Goal: Task Accomplishment & Management: Complete application form

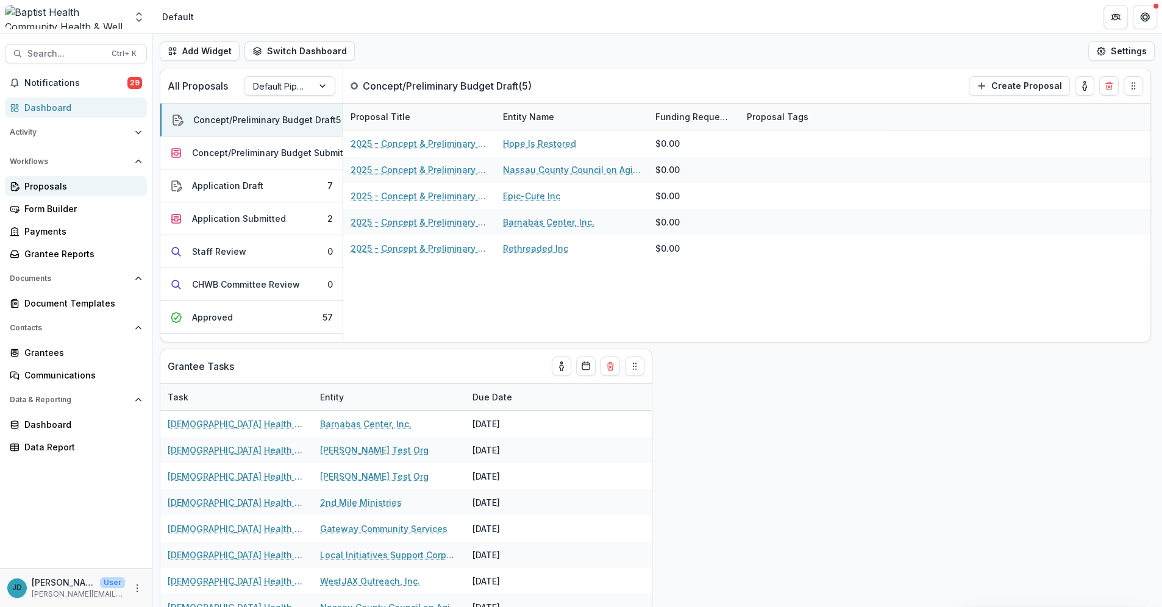
click at [26, 181] on div "Proposals" at bounding box center [80, 186] width 113 height 13
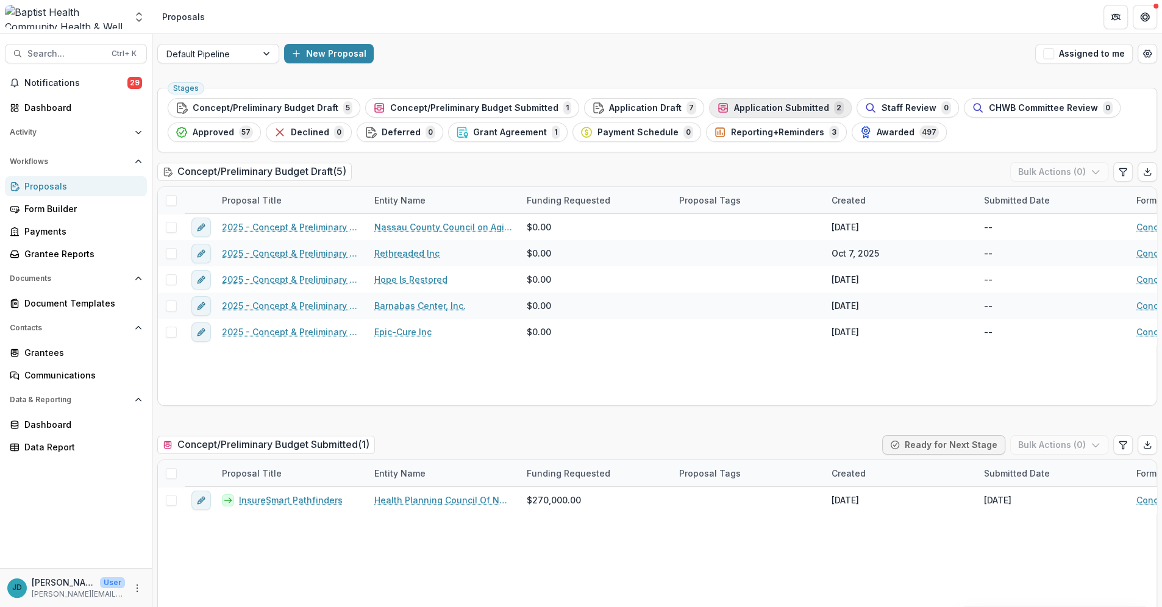
click at [755, 103] on span "Application Submitted" at bounding box center [781, 108] width 95 height 10
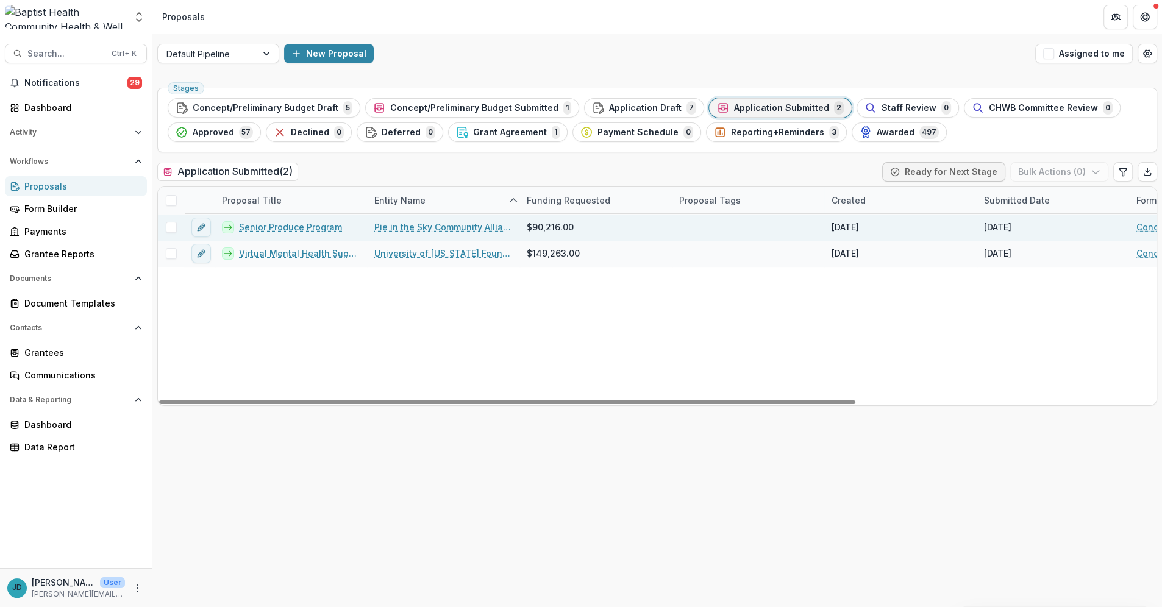
click at [294, 223] on link "Senior Produce Program" at bounding box center [290, 227] width 103 height 13
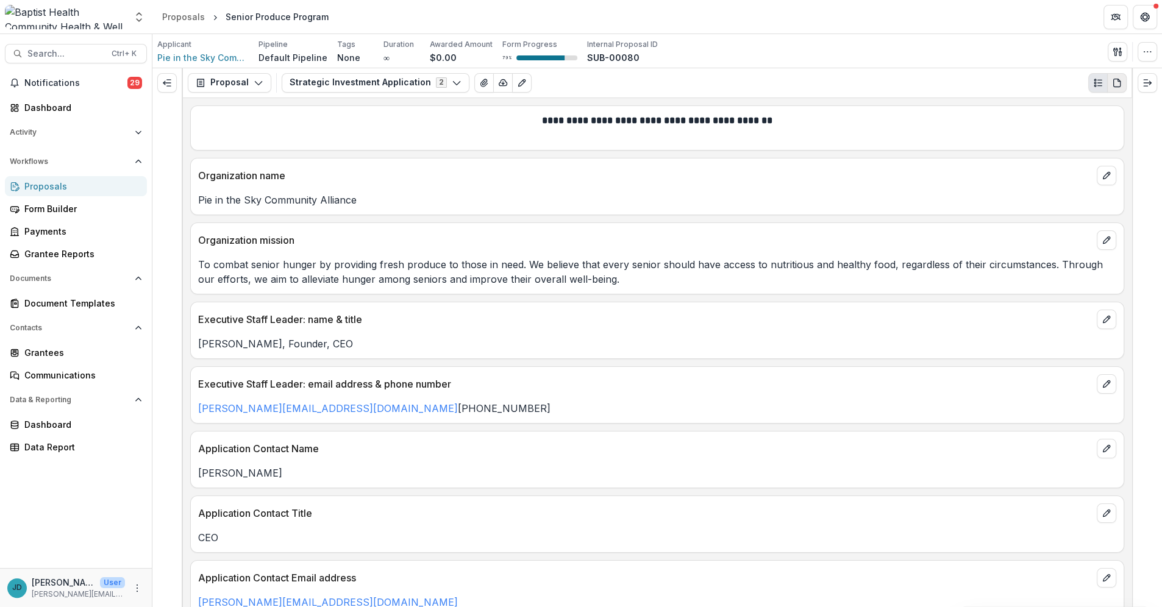
click at [1115, 79] on icon "PDF view" at bounding box center [1116, 83] width 7 height 8
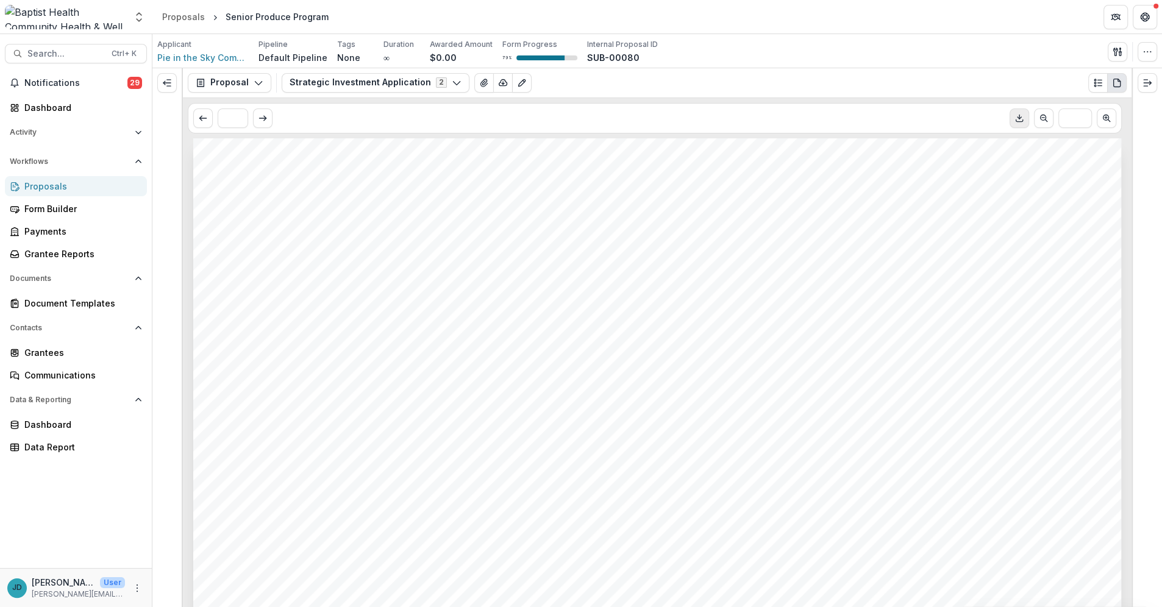
click at [1017, 114] on icon "Download PDF" at bounding box center [1019, 118] width 10 height 10
drag, startPoint x: 1137, startPoint y: 0, endPoint x: 816, endPoint y: 13, distance: 321.5
click at [816, 13] on header "Proposals Senior Produce Program" at bounding box center [656, 17] width 1009 height 34
click at [1021, 117] on icon "Download PDF" at bounding box center [1019, 118] width 10 height 10
click at [480, 81] on icon "View Attached Files" at bounding box center [483, 82] width 7 height 7
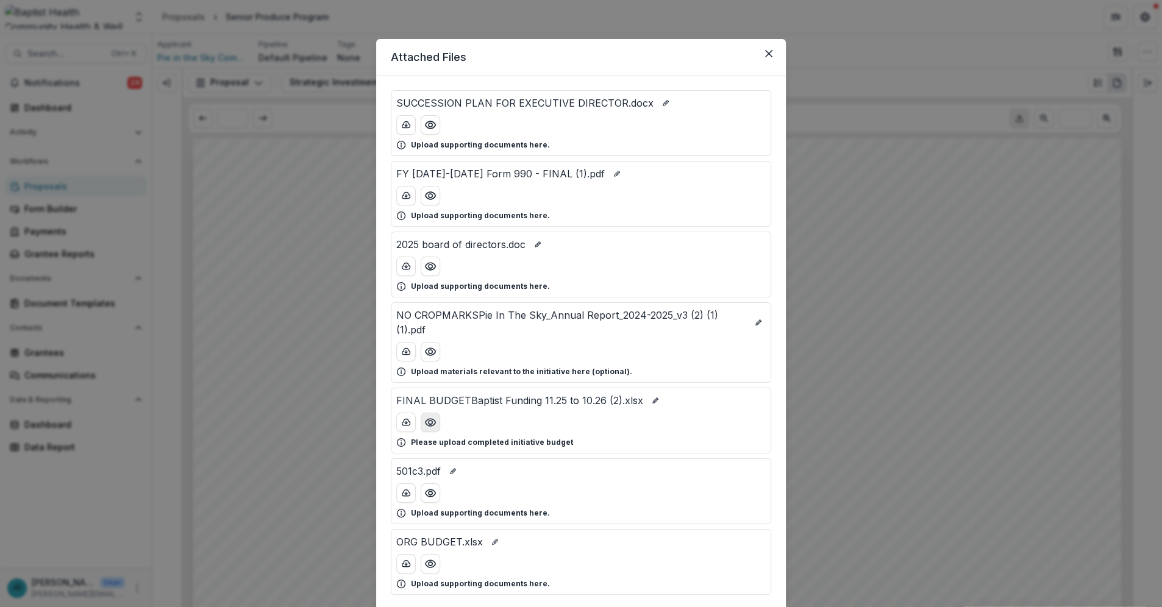
click at [430, 421] on circle "Preview FINAL BUDGETBaptist Funding 11.25 to 10.26 (2).xlsx" at bounding box center [430, 423] width 4 height 4
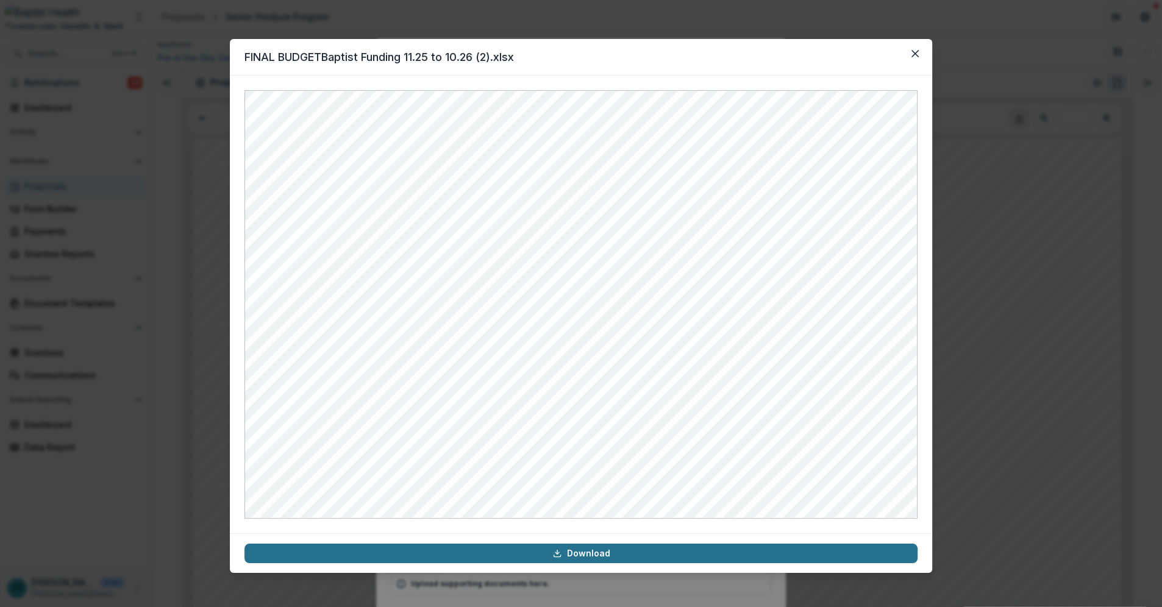
click at [569, 555] on link "Download" at bounding box center [580, 554] width 673 height 20
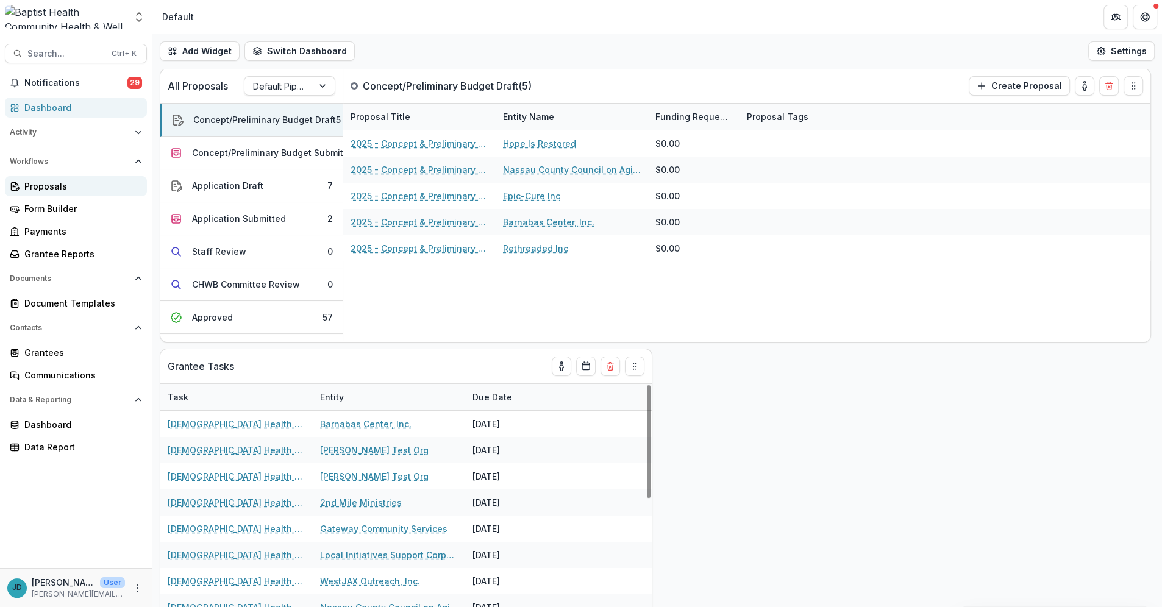
click at [53, 188] on div "Proposals" at bounding box center [80, 186] width 113 height 13
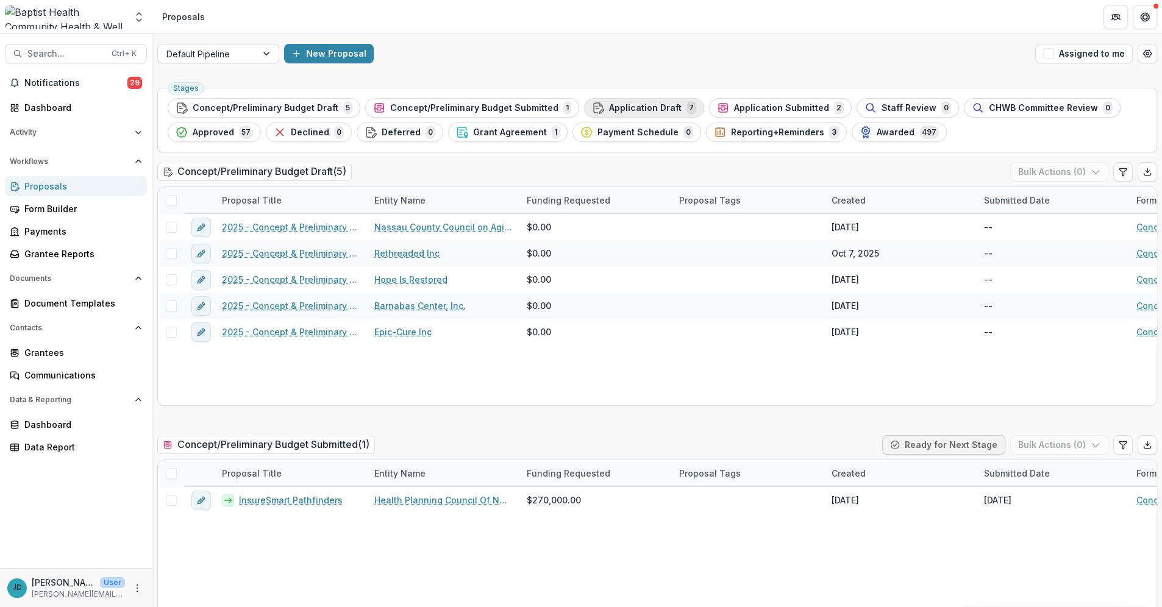
click at [630, 106] on span "Application Draft" at bounding box center [645, 108] width 73 height 10
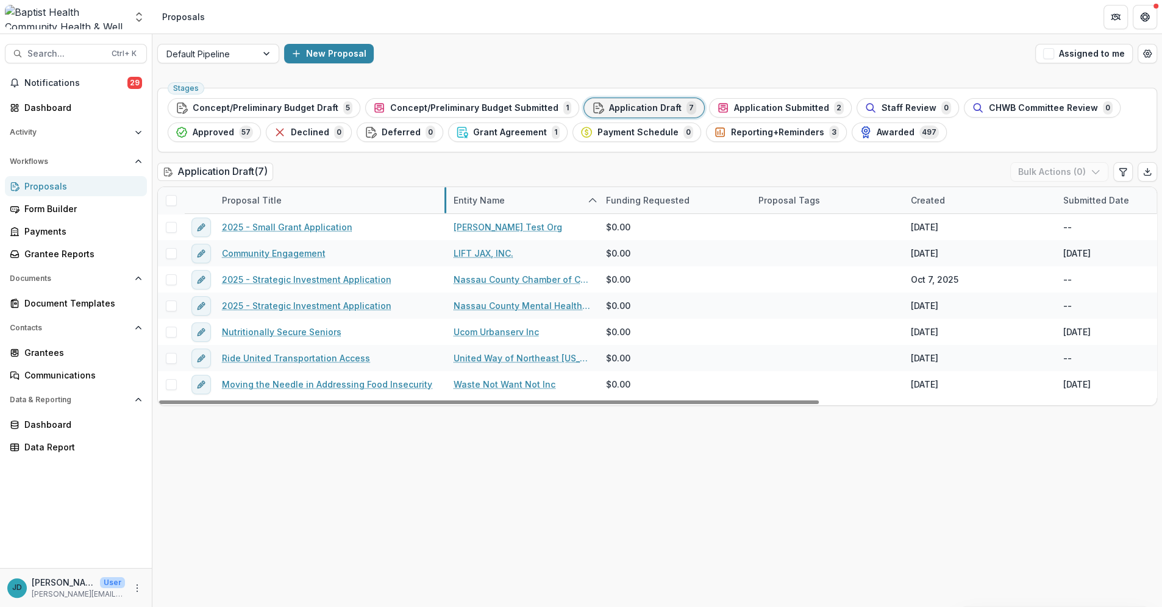
drag, startPoint x: 366, startPoint y: 198, endPoint x: 445, endPoint y: 202, distance: 79.3
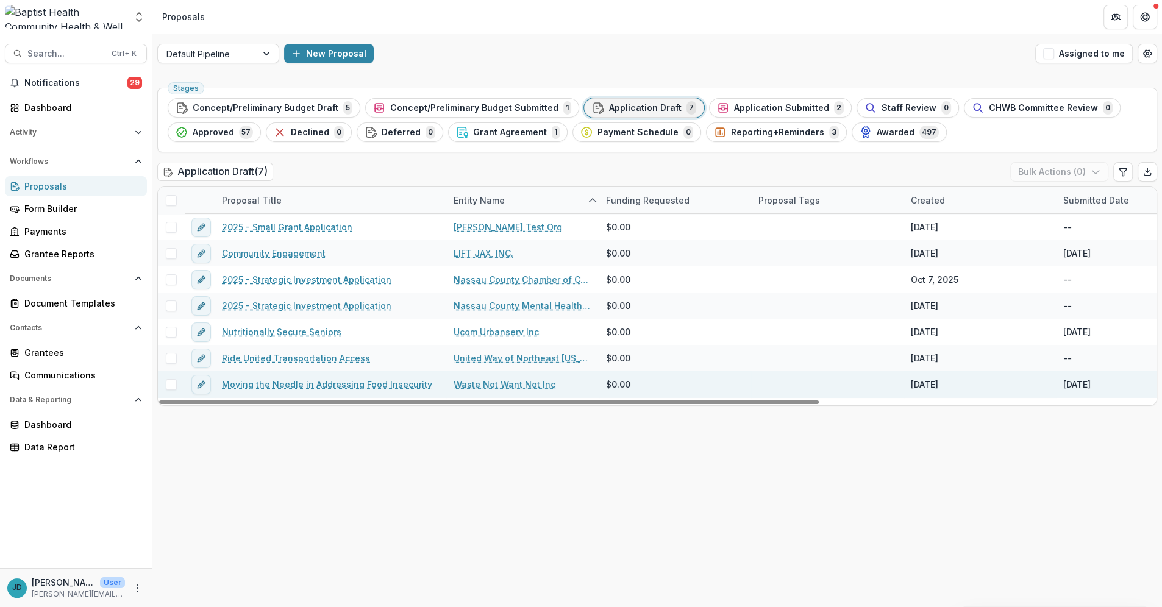
click at [366, 387] on link "Moving the Needle in Addressing Food Insecurity" at bounding box center [327, 384] width 210 height 13
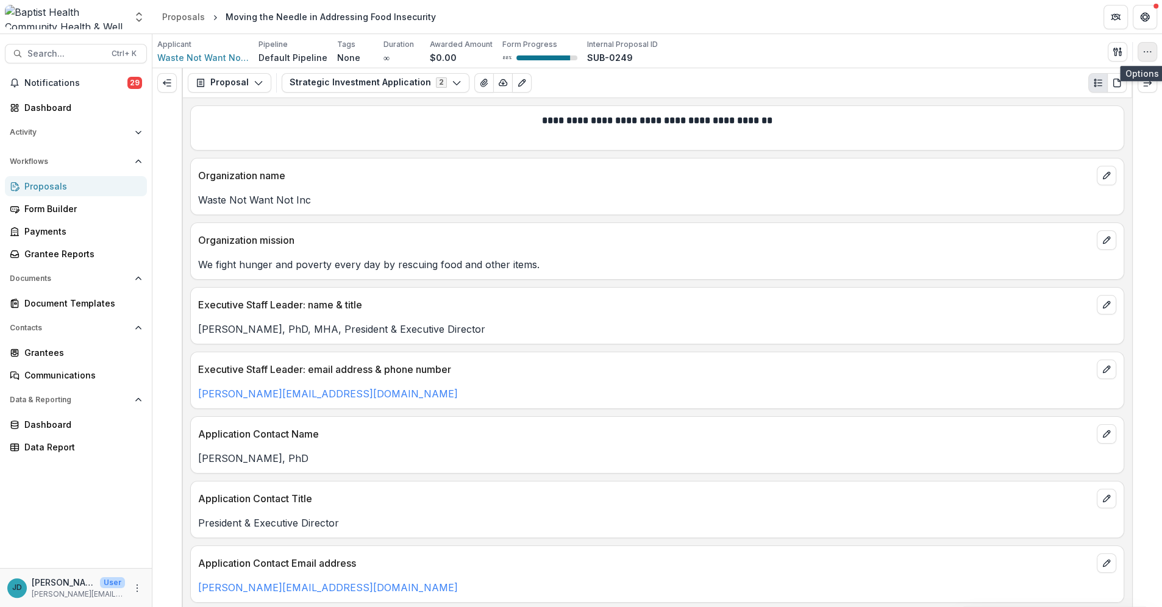
click at [1149, 50] on icon "button" at bounding box center [1147, 52] width 10 height 10
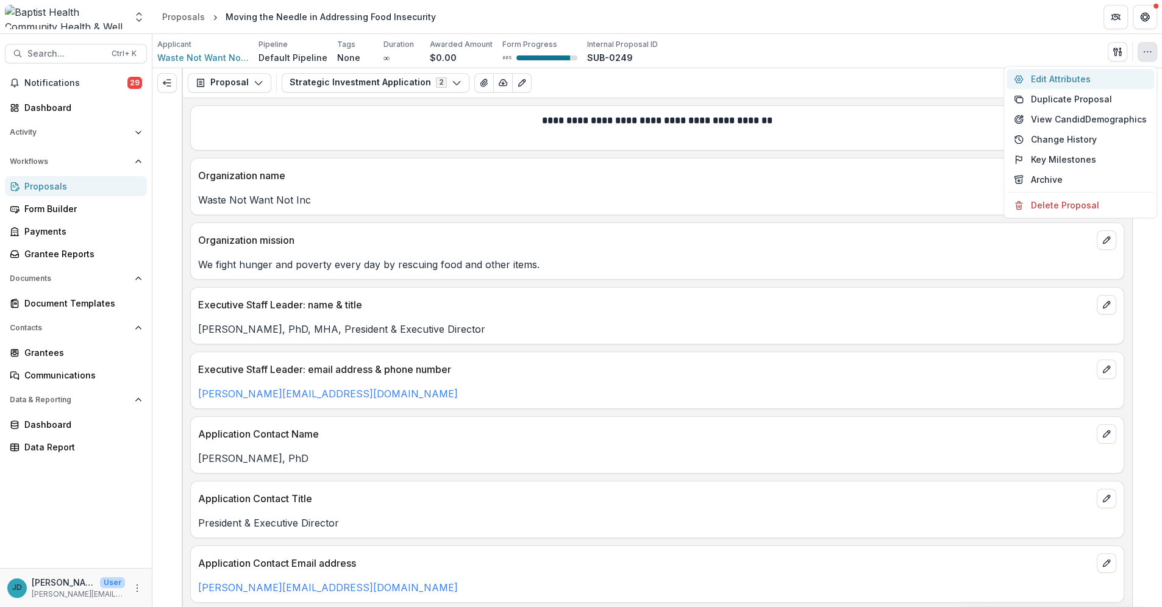
click at [1064, 77] on button "Edit Attributes" at bounding box center [1079, 79] width 147 height 20
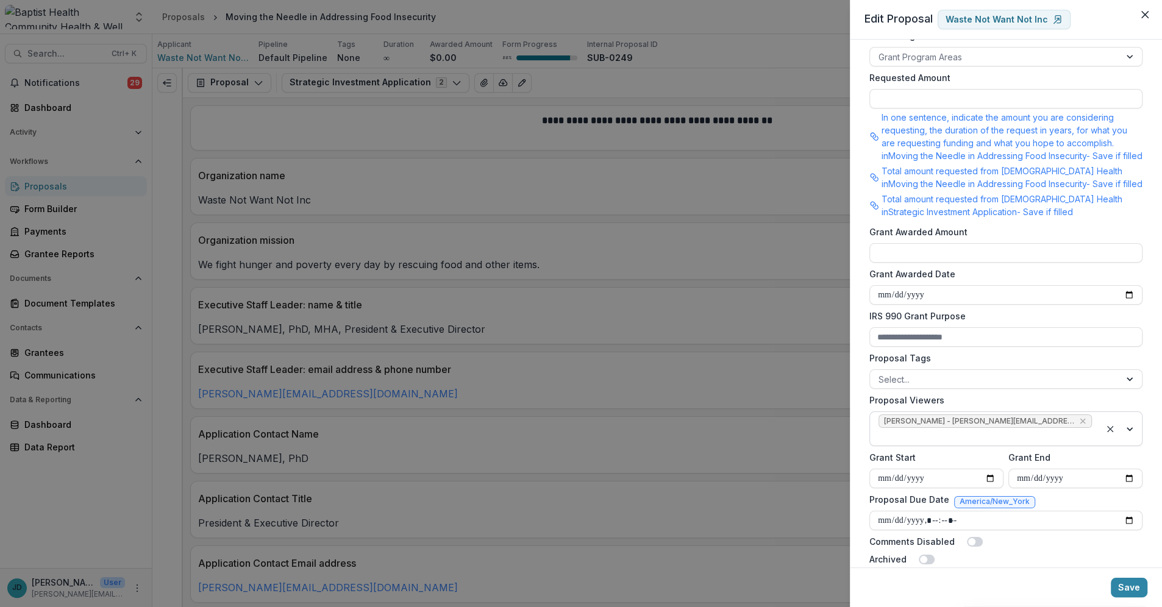
scroll to position [321, 0]
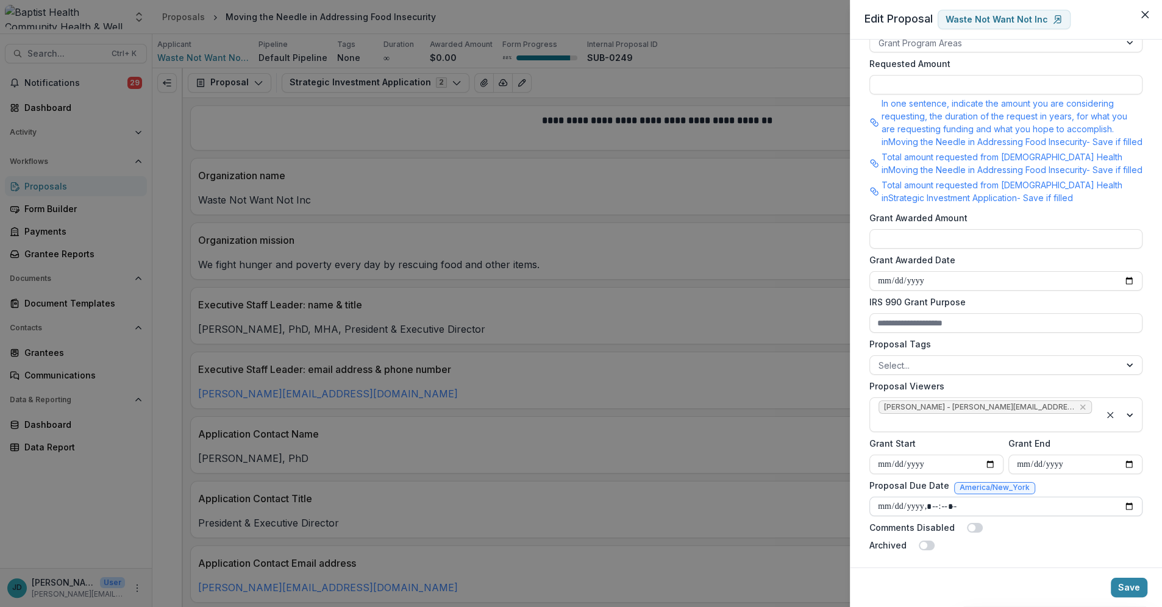
click at [892, 502] on input "Proposal Due Date" at bounding box center [1005, 507] width 273 height 20
type input "**********"
click at [1134, 588] on button "Save" at bounding box center [1128, 588] width 37 height 20
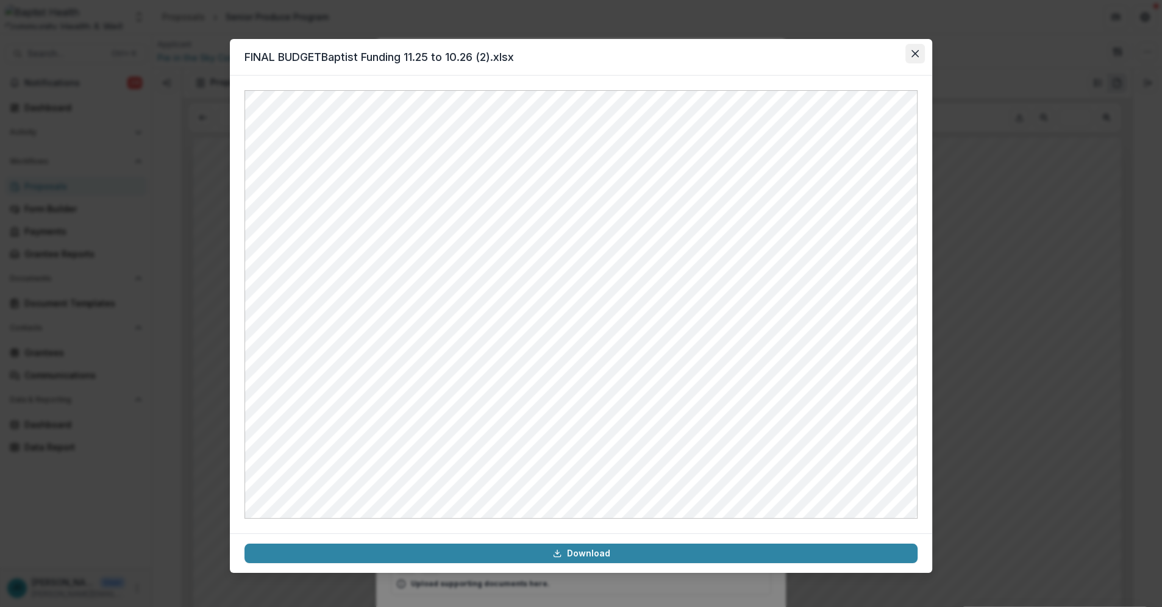
click at [917, 49] on button "Close" at bounding box center [915, 54] width 20 height 20
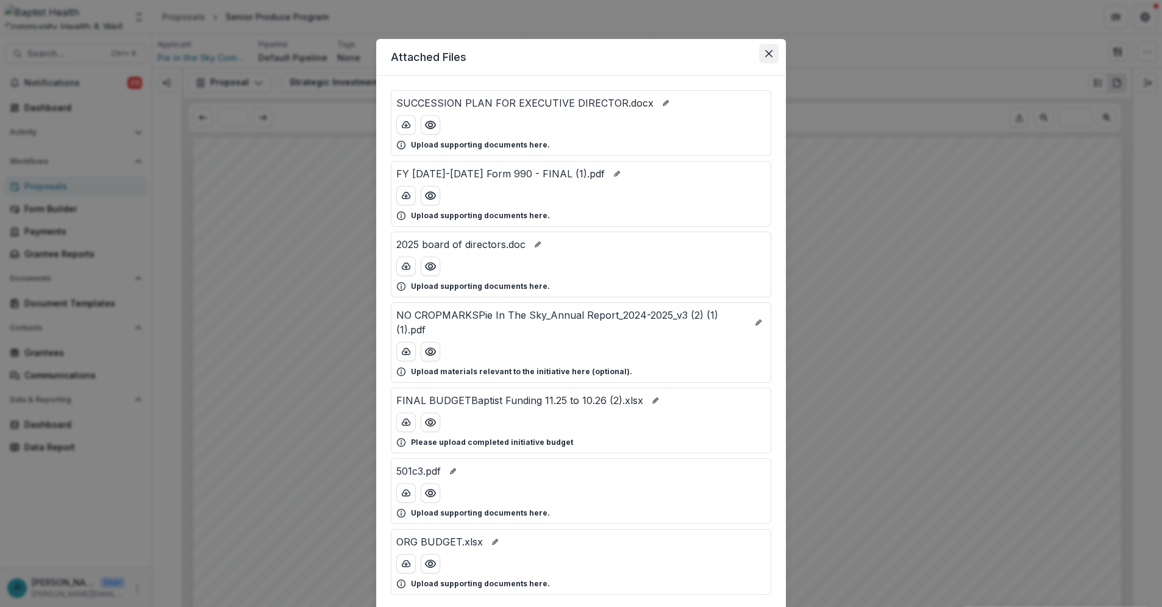
click at [767, 52] on icon "Close" at bounding box center [768, 53] width 7 height 7
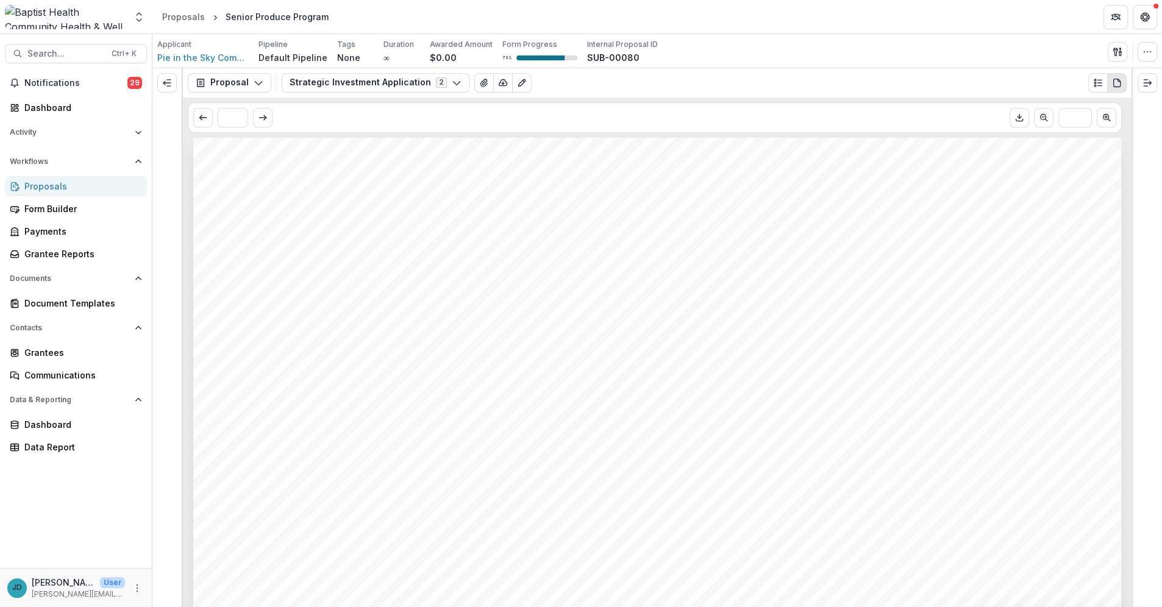
click at [58, 190] on div "Proposals" at bounding box center [80, 186] width 113 height 13
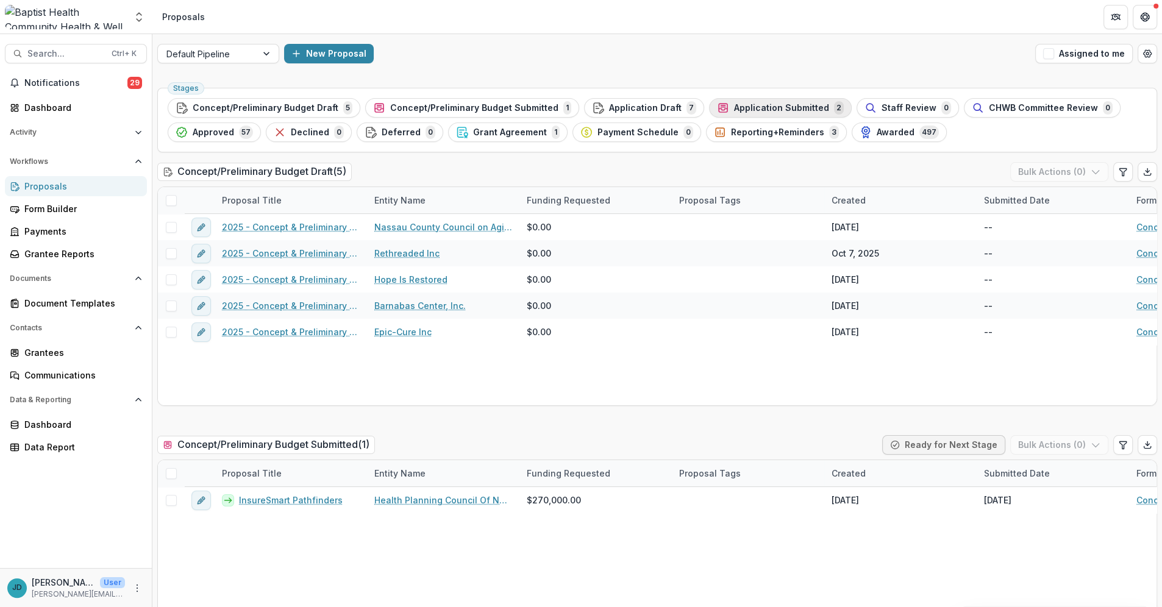
click at [736, 110] on span "Application Submitted" at bounding box center [781, 108] width 95 height 10
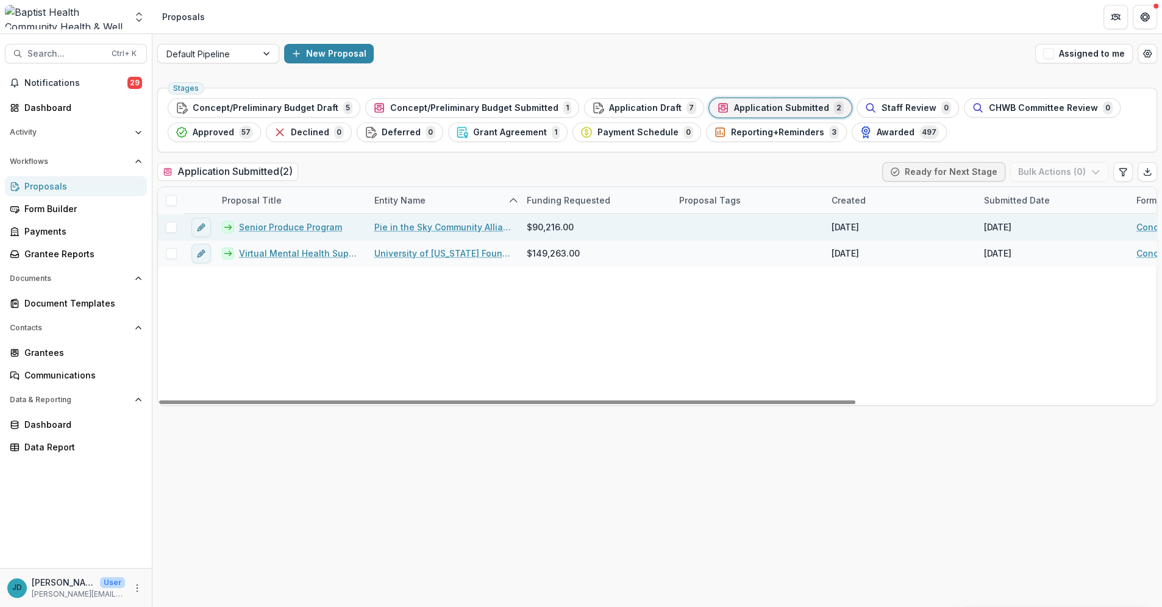
click at [454, 227] on link "Pie in the Sky Community Alliance" at bounding box center [443, 227] width 138 height 13
